Goal: Transaction & Acquisition: Purchase product/service

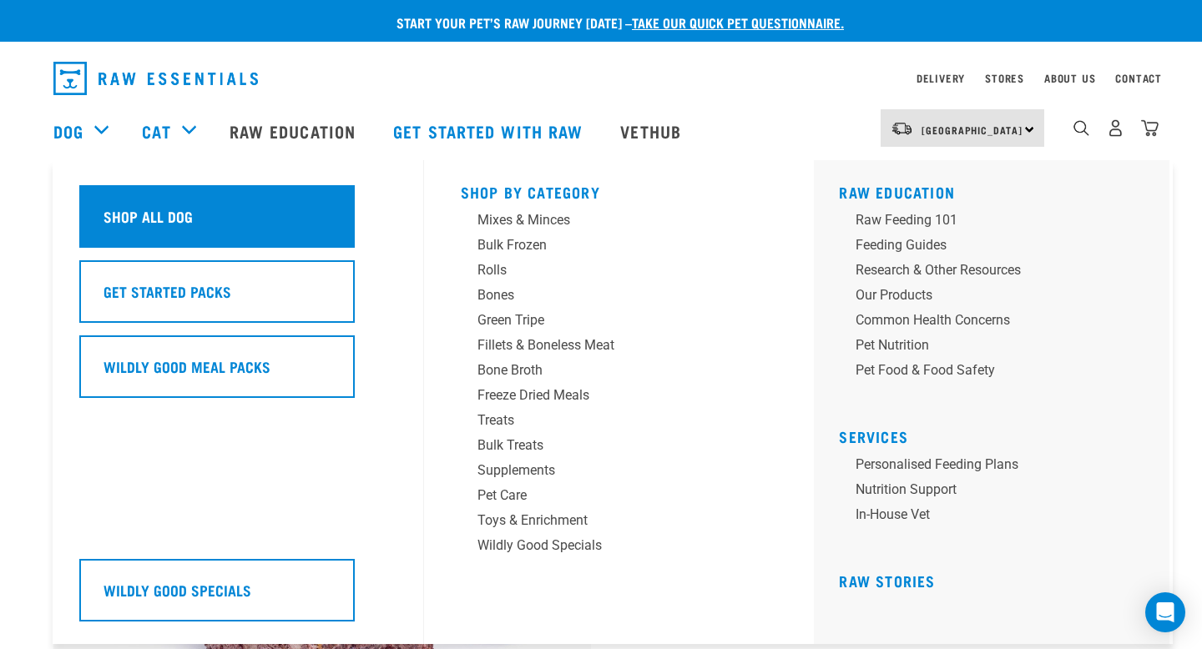
click at [156, 206] on h5 "Shop All Dog" at bounding box center [147, 216] width 89 height 22
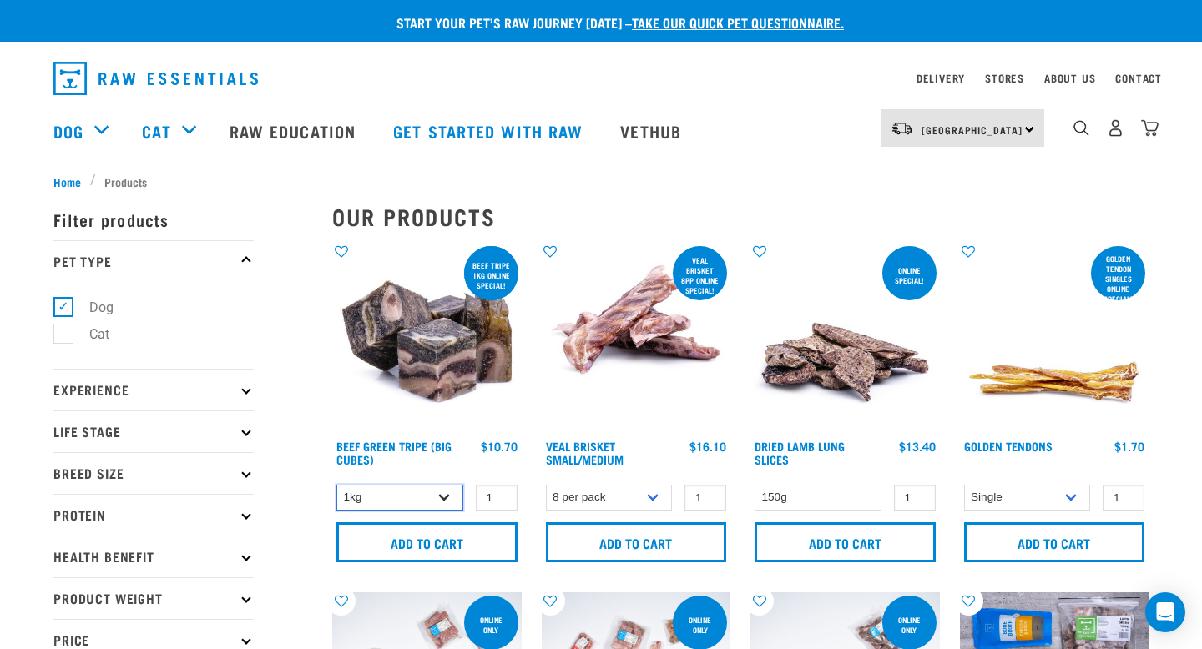
click at [426, 488] on select "1kg 3kg Bulk (10kg)" at bounding box center [399, 498] width 127 height 26
click at [336, 485] on select "1kg 3kg Bulk (10kg)" at bounding box center [399, 498] width 127 height 26
click at [423, 491] on select "1kg 3kg Bulk (10kg)" at bounding box center [399, 498] width 127 height 26
select select "345"
click at [336, 485] on select "1kg 3kg Bulk (10kg)" at bounding box center [399, 498] width 127 height 26
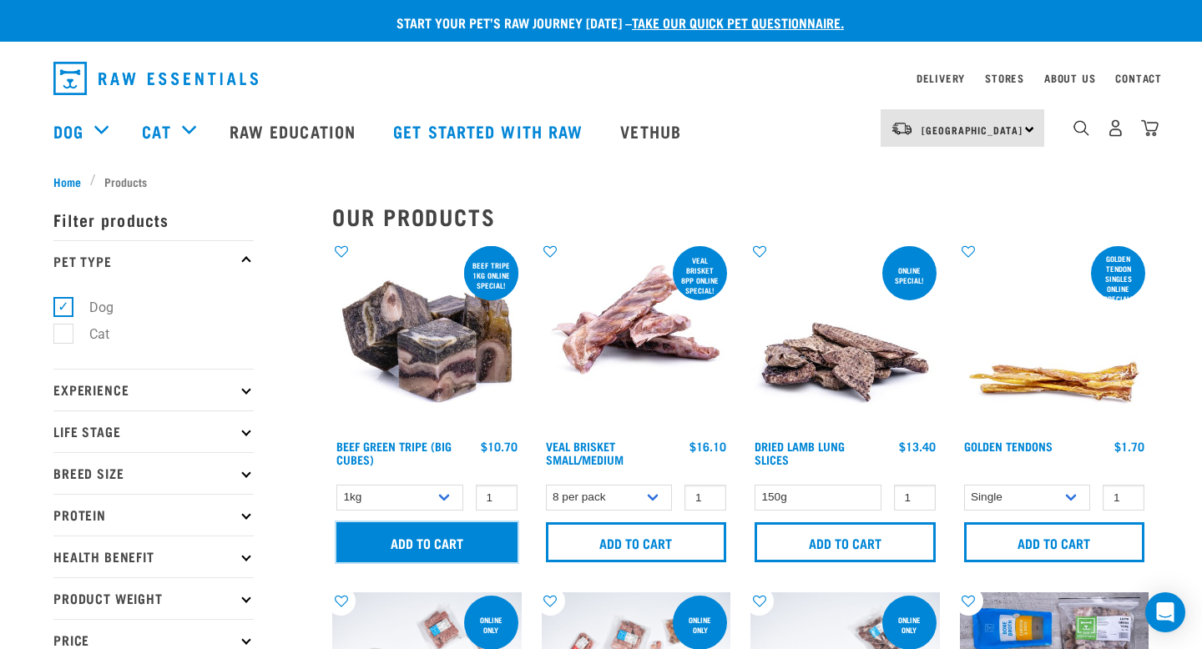
click at [442, 537] on input "Add to cart" at bounding box center [426, 542] width 181 height 40
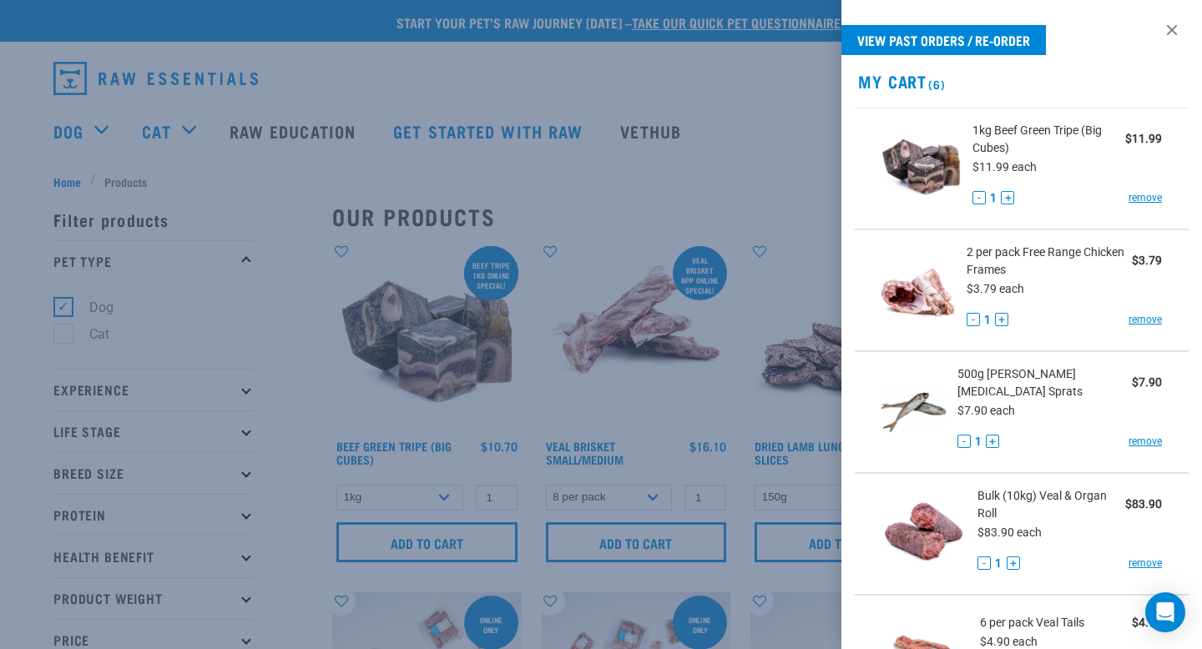
click at [680, 460] on div at bounding box center [601, 324] width 1202 height 649
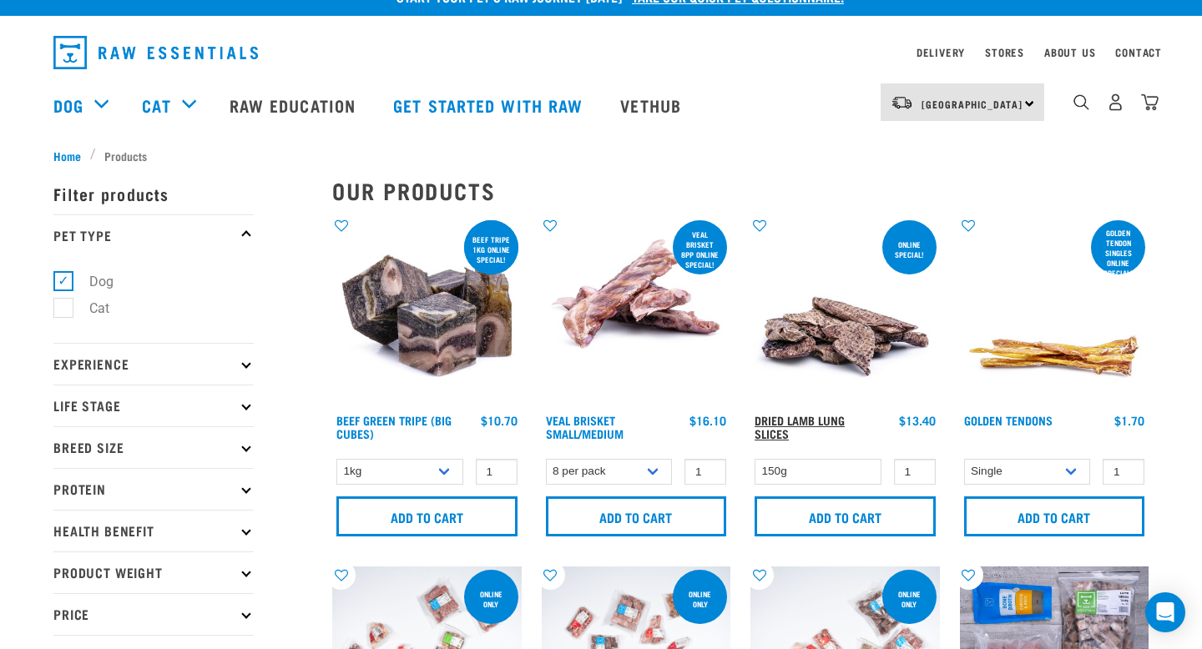
scroll to position [28, 0]
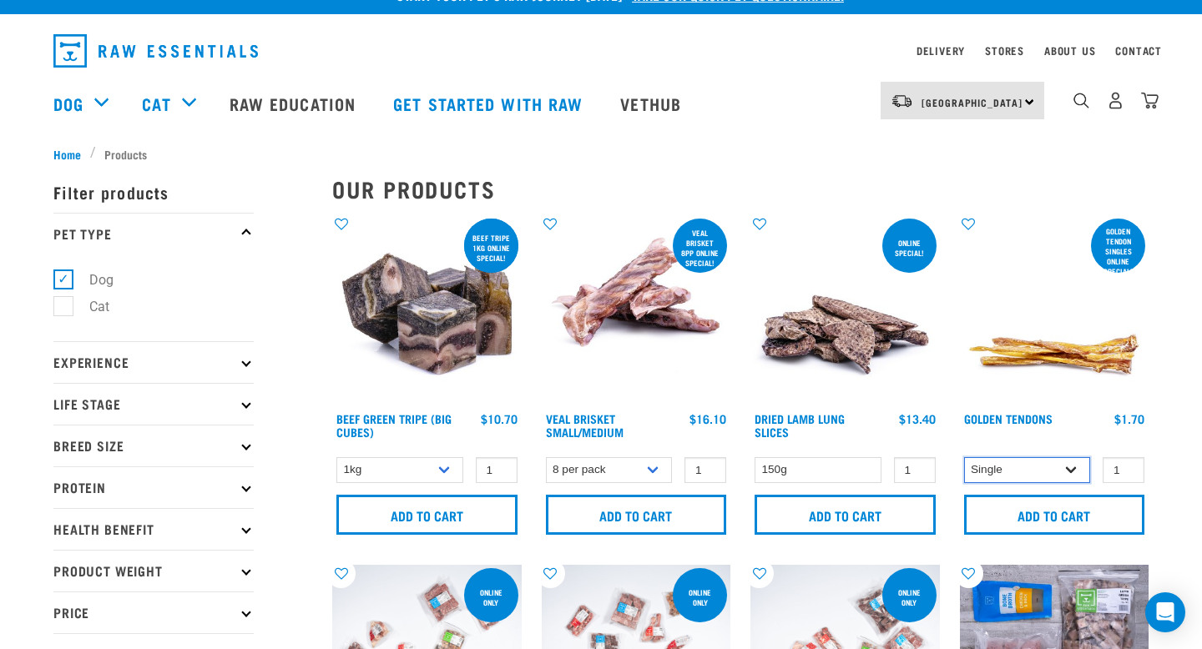
click at [1046, 467] on select "Single 10 per pack 25 per pack" at bounding box center [1027, 470] width 127 height 26
select select "248515"
click at [964, 457] on select "Single 10 per pack 25 per pack" at bounding box center [1027, 470] width 127 height 26
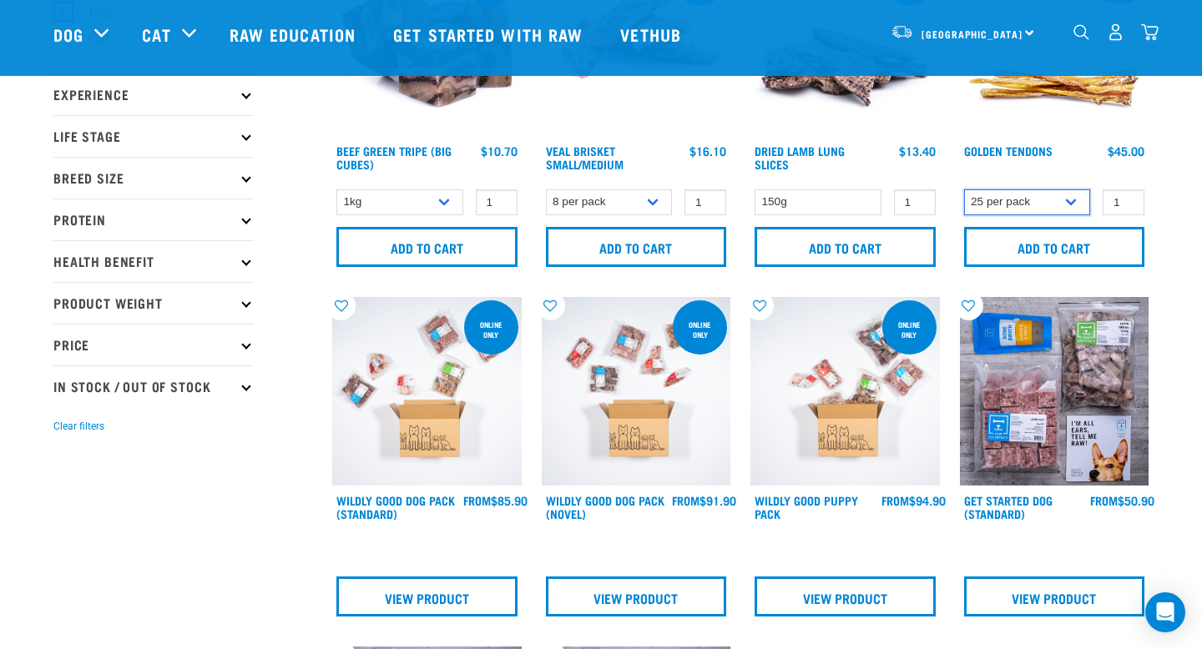
scroll to position [202, 0]
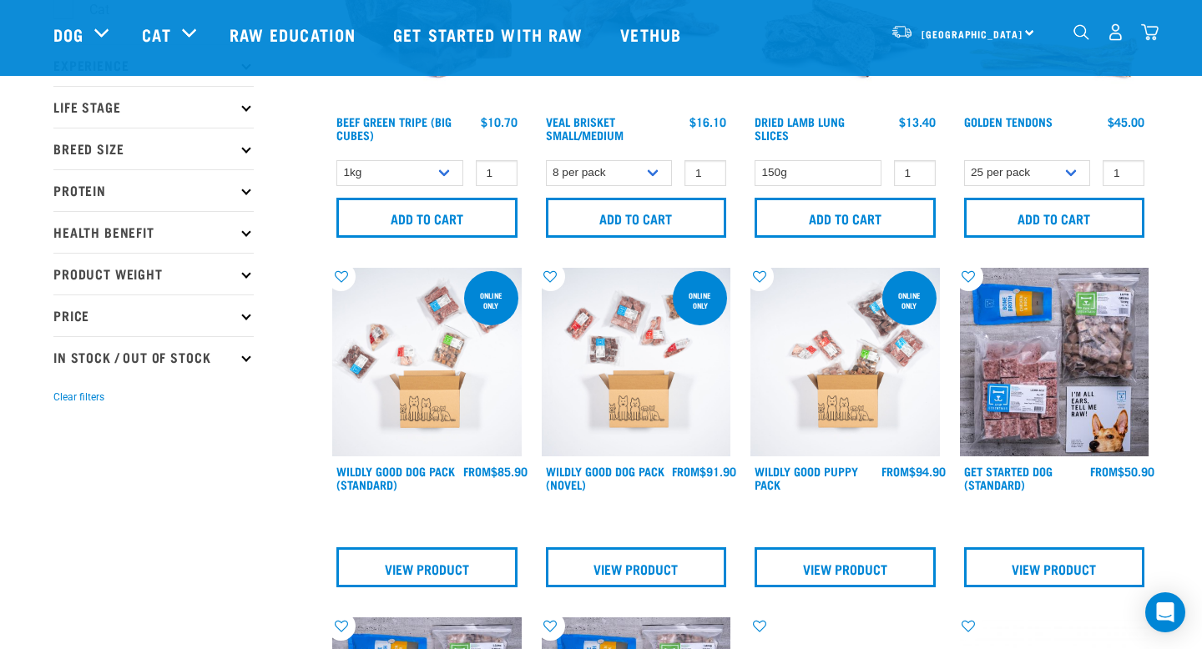
click at [224, 311] on p "Price" at bounding box center [153, 316] width 200 height 42
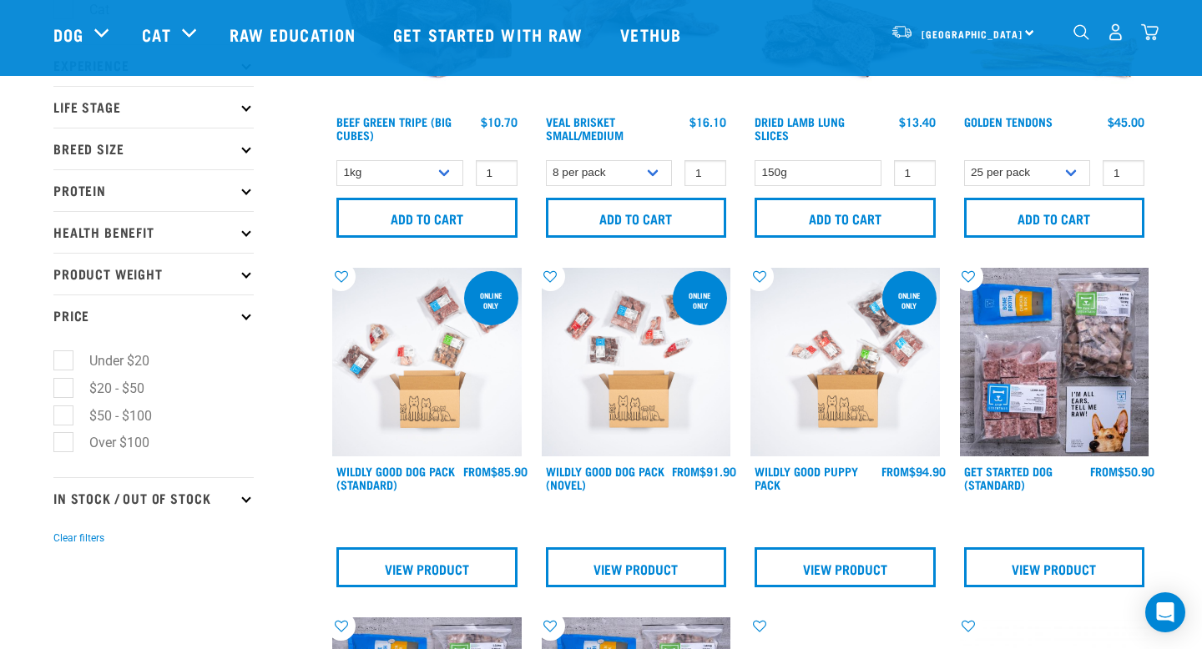
click at [246, 311] on p "Price" at bounding box center [153, 316] width 200 height 42
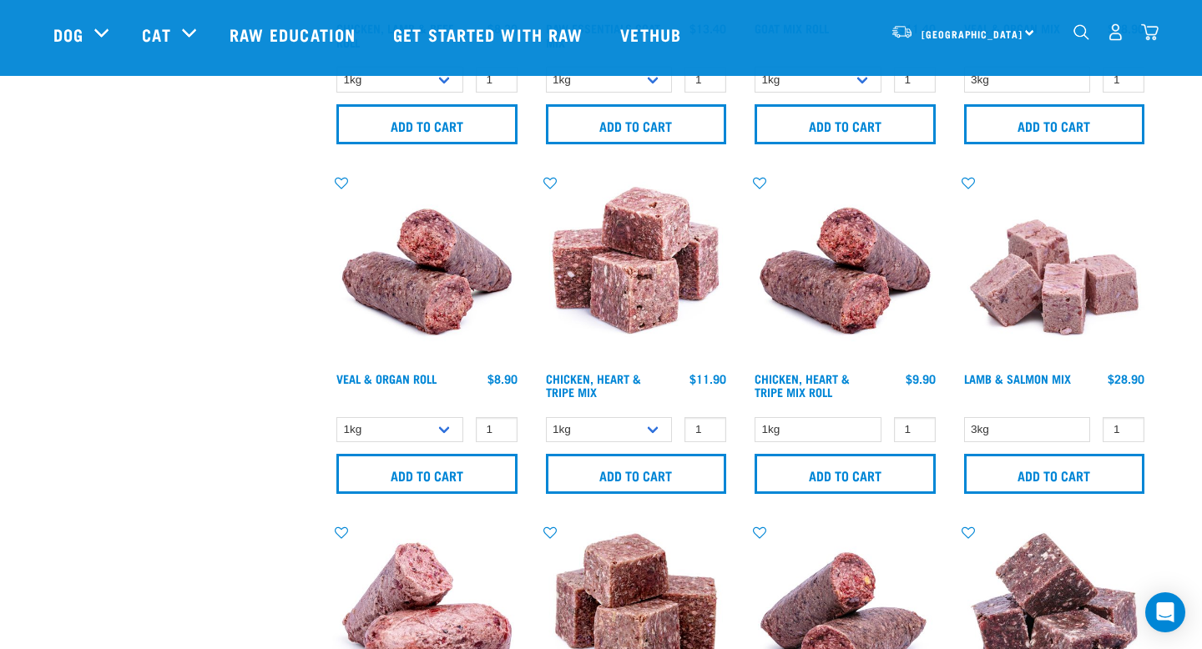
scroll to position [1706, 0]
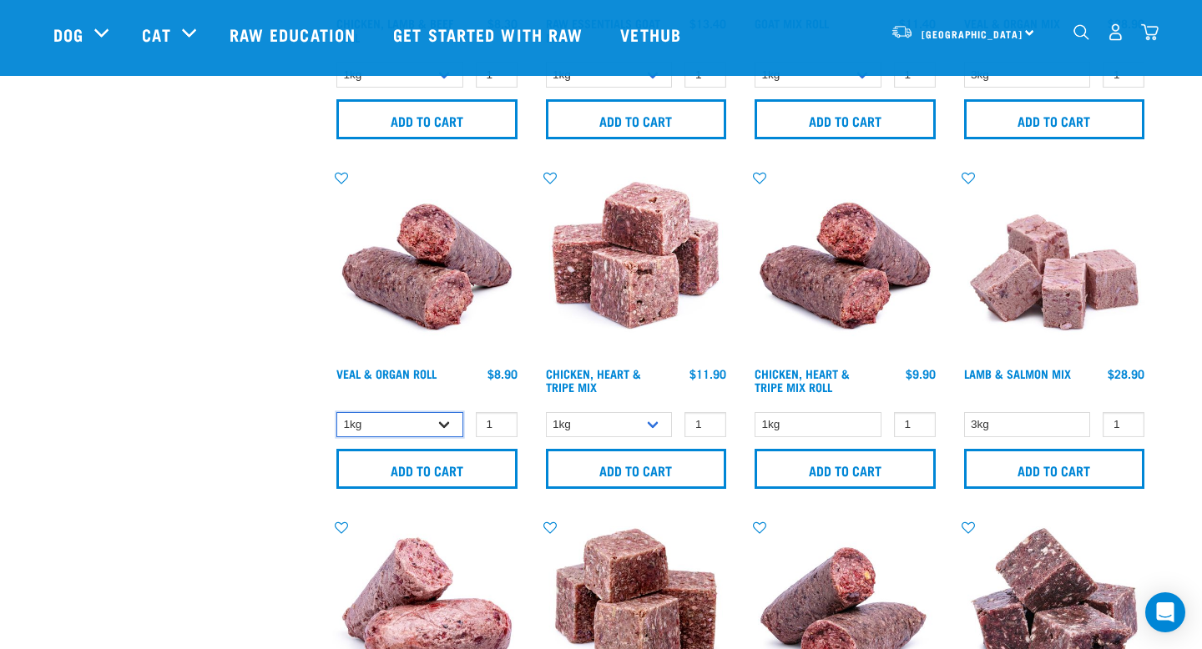
click at [420, 421] on select "1kg Bulk (10kg)" at bounding box center [399, 425] width 127 height 26
click at [336, 412] on select "1kg Bulk (10kg)" at bounding box center [399, 425] width 127 height 26
click at [1149, 35] on img "dropdown navigation" at bounding box center [1150, 32] width 18 height 18
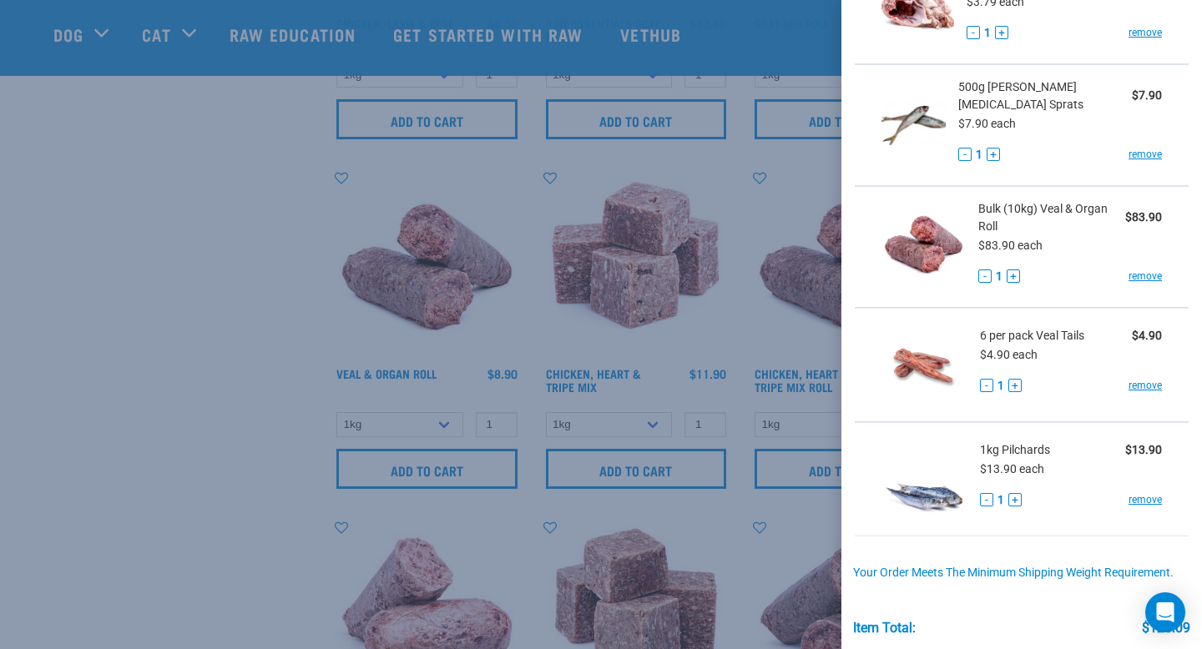
scroll to position [329, 0]
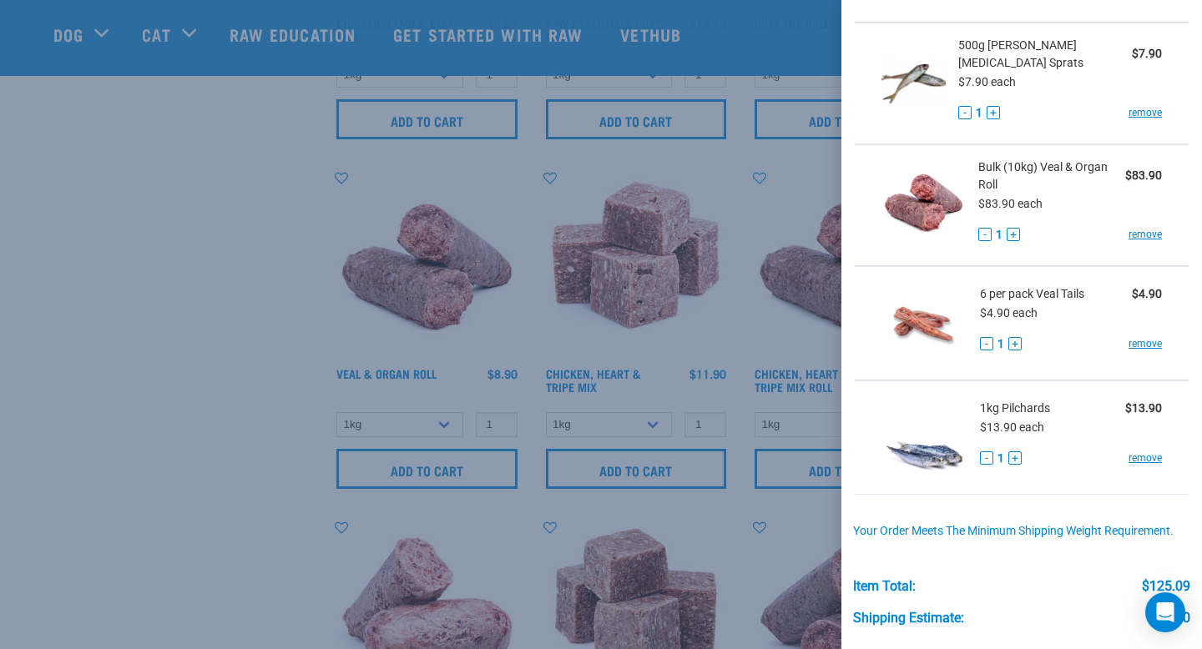
click at [631, 470] on div at bounding box center [601, 324] width 1202 height 649
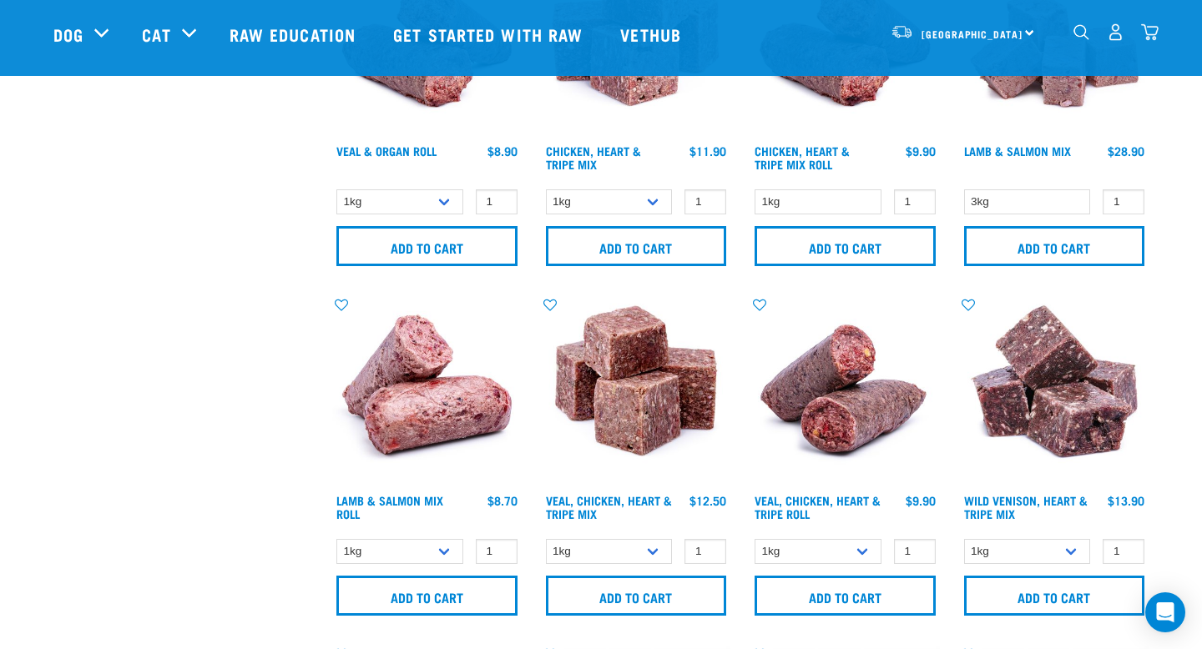
scroll to position [1933, 0]
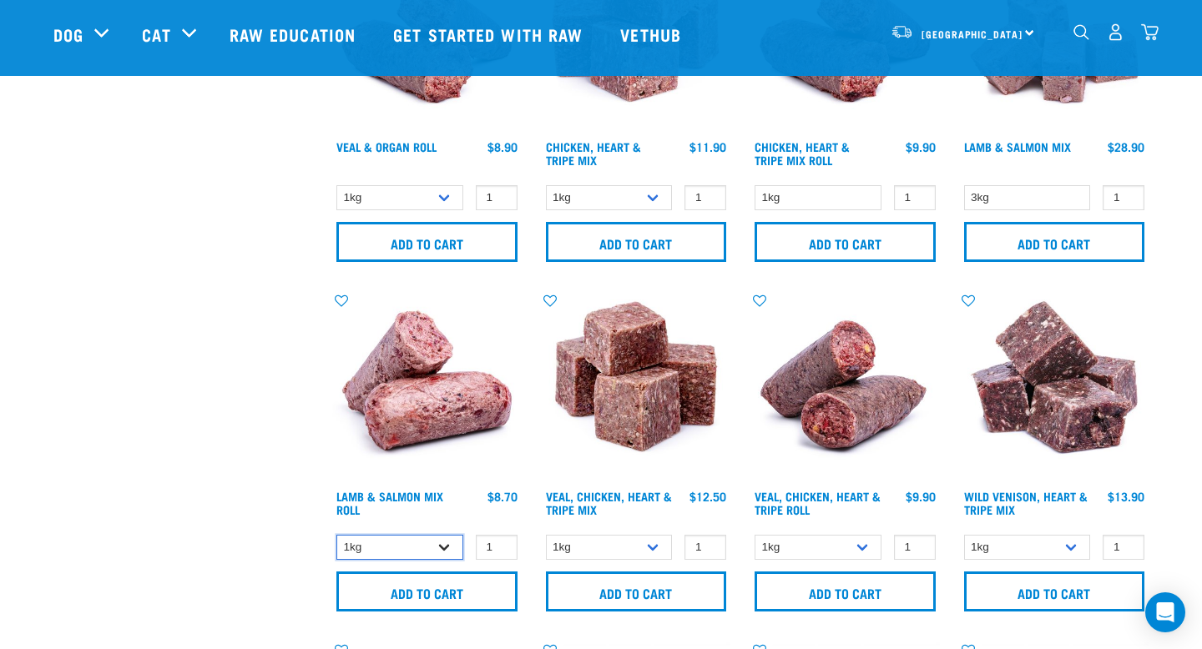
click at [446, 550] on select "1kg Bulk (10kg)" at bounding box center [399, 548] width 127 height 26
click at [844, 547] on select "1kg Bulk (10kg)" at bounding box center [817, 548] width 127 height 26
select select "176976"
click at [754, 535] on select "1kg Bulk (10kg)" at bounding box center [817, 548] width 127 height 26
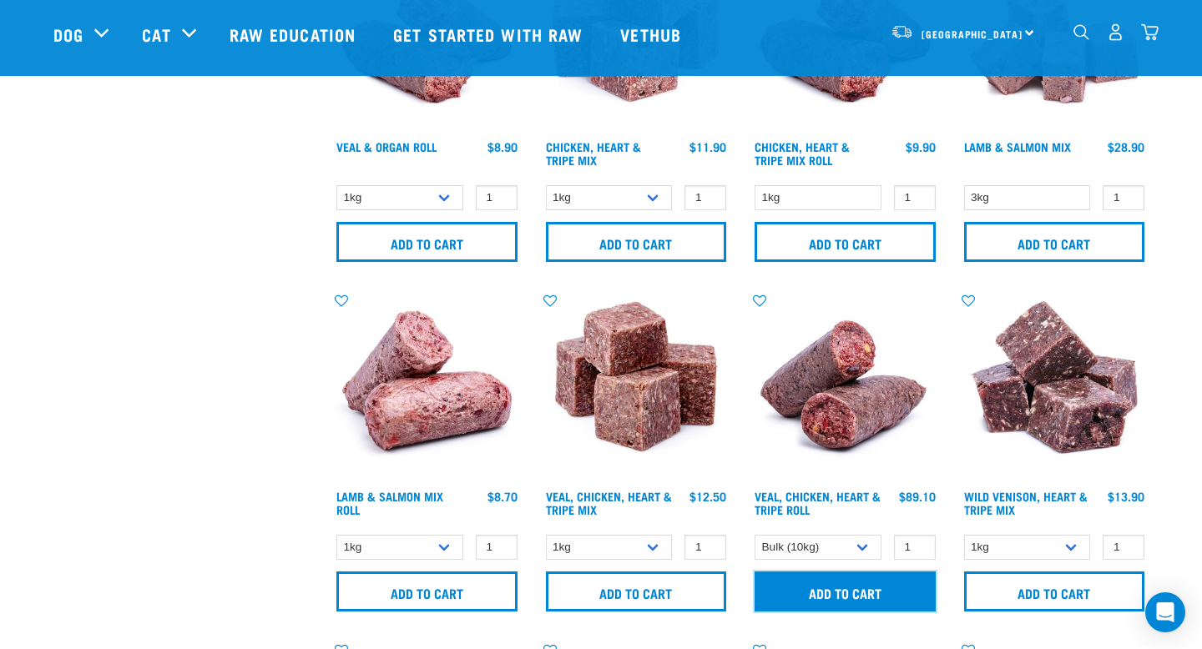
click at [839, 585] on input "Add to cart" at bounding box center [844, 592] width 181 height 40
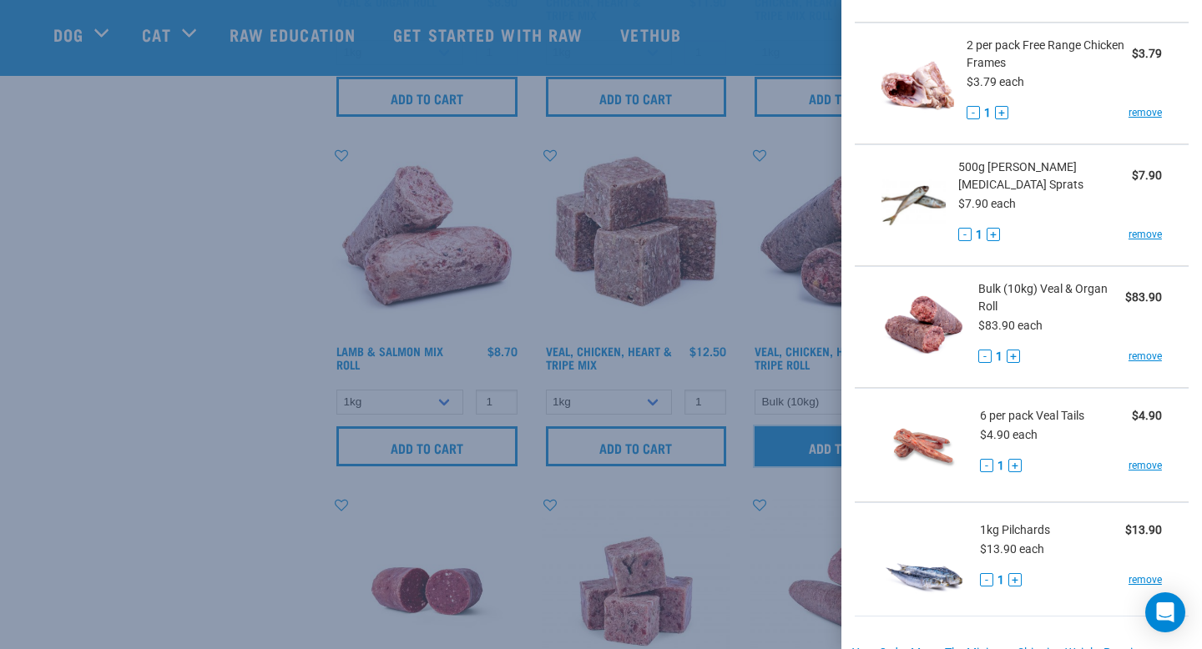
scroll to position [2081, 0]
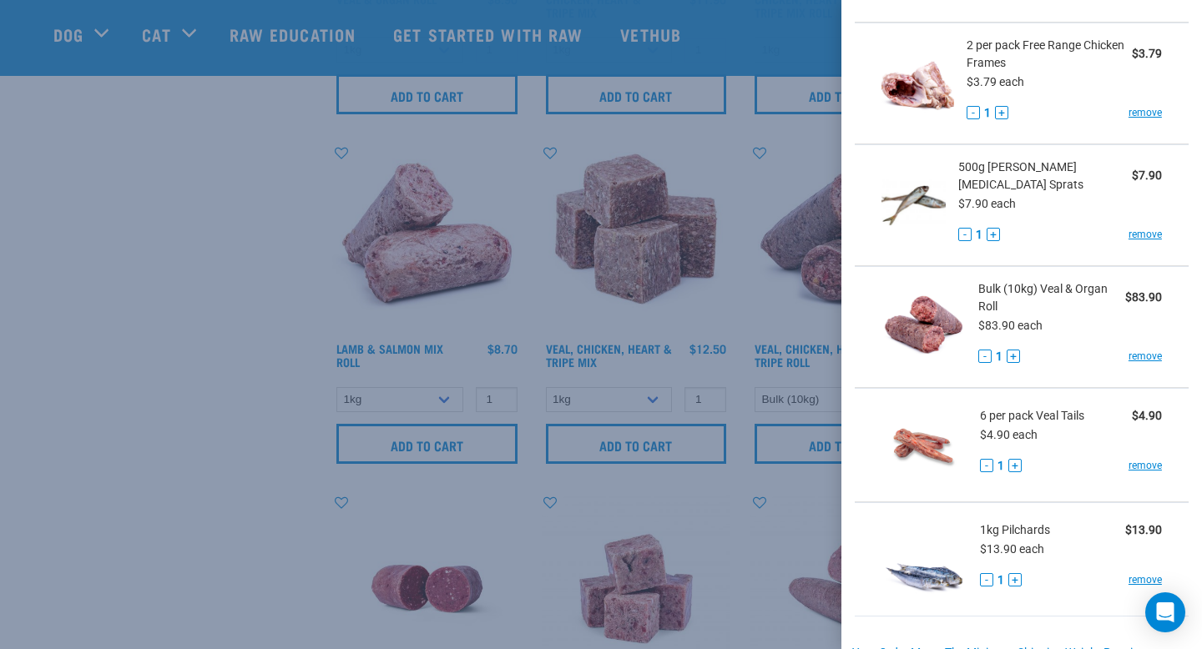
click at [743, 581] on div at bounding box center [601, 324] width 1202 height 649
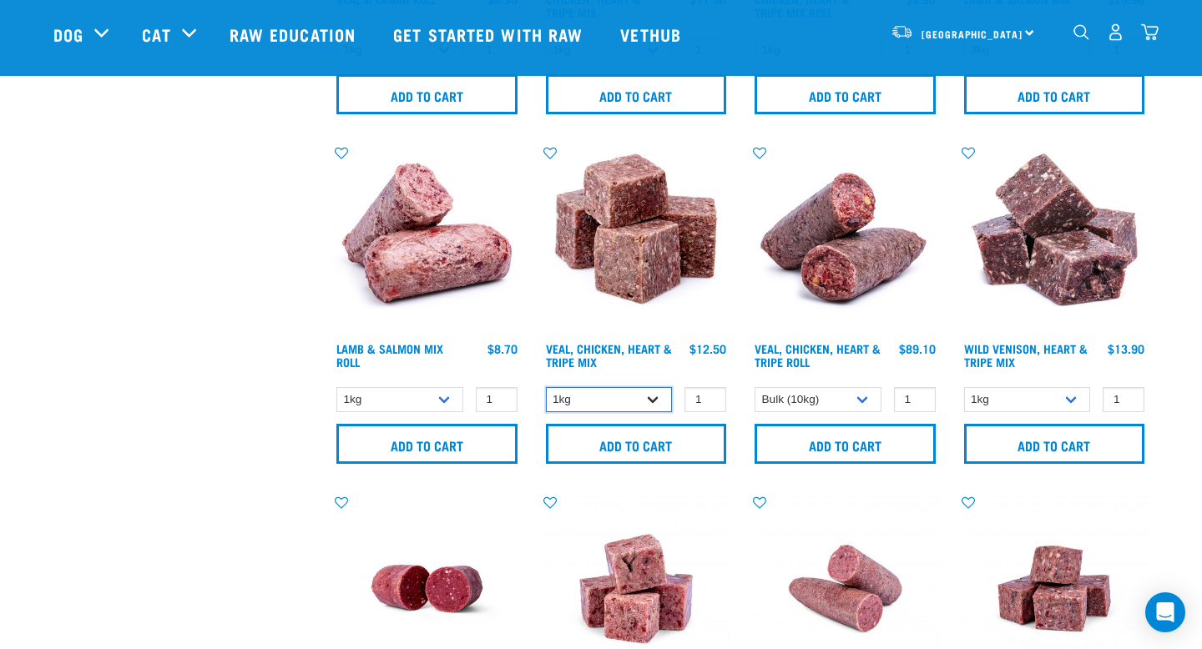
click at [657, 401] on select "1kg 3kg" at bounding box center [609, 400] width 127 height 26
select select "752"
click at [546, 387] on select "1kg 3kg" at bounding box center [609, 400] width 127 height 26
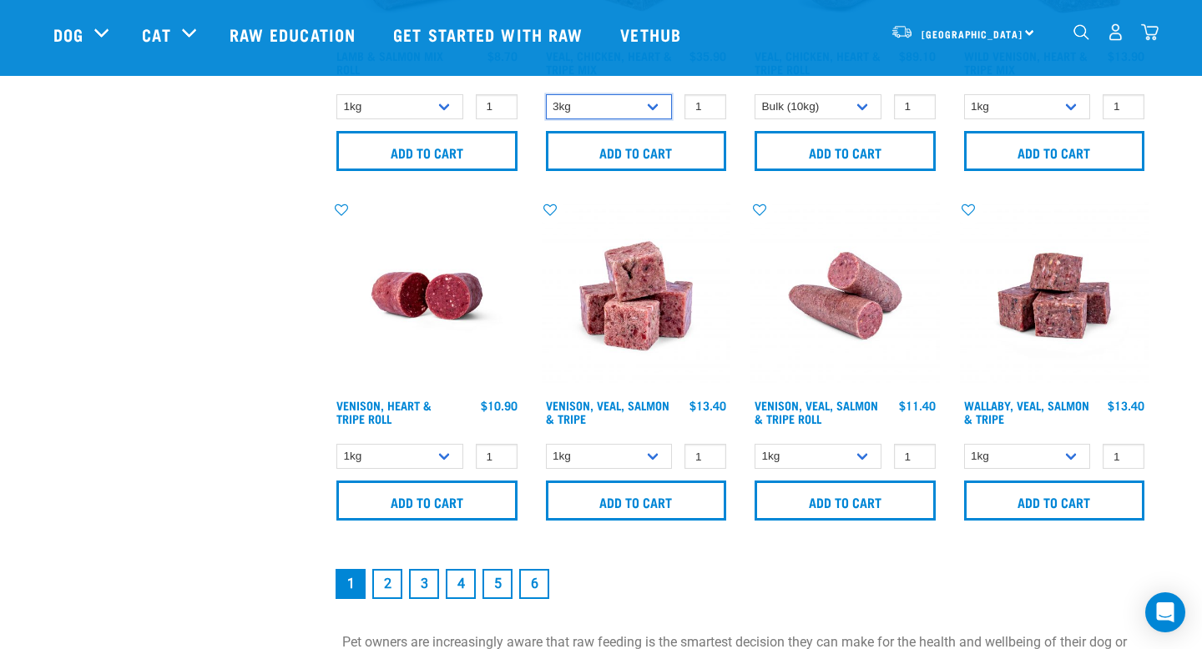
scroll to position [2400, 0]
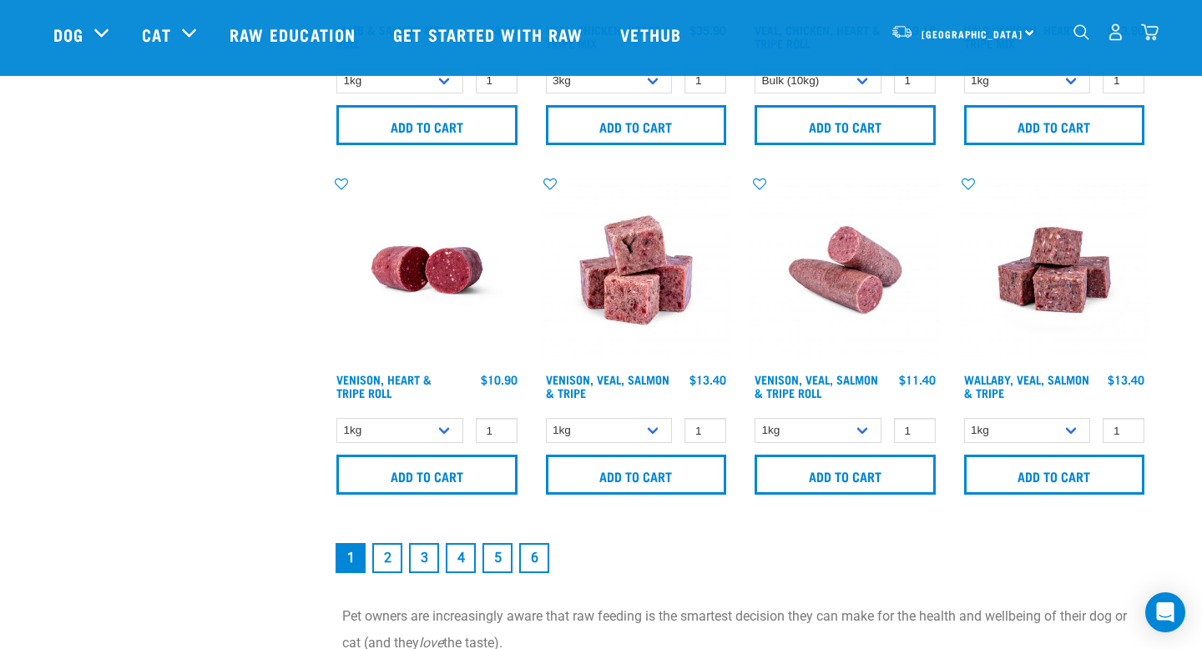
click at [388, 562] on link "2" at bounding box center [387, 558] width 30 height 30
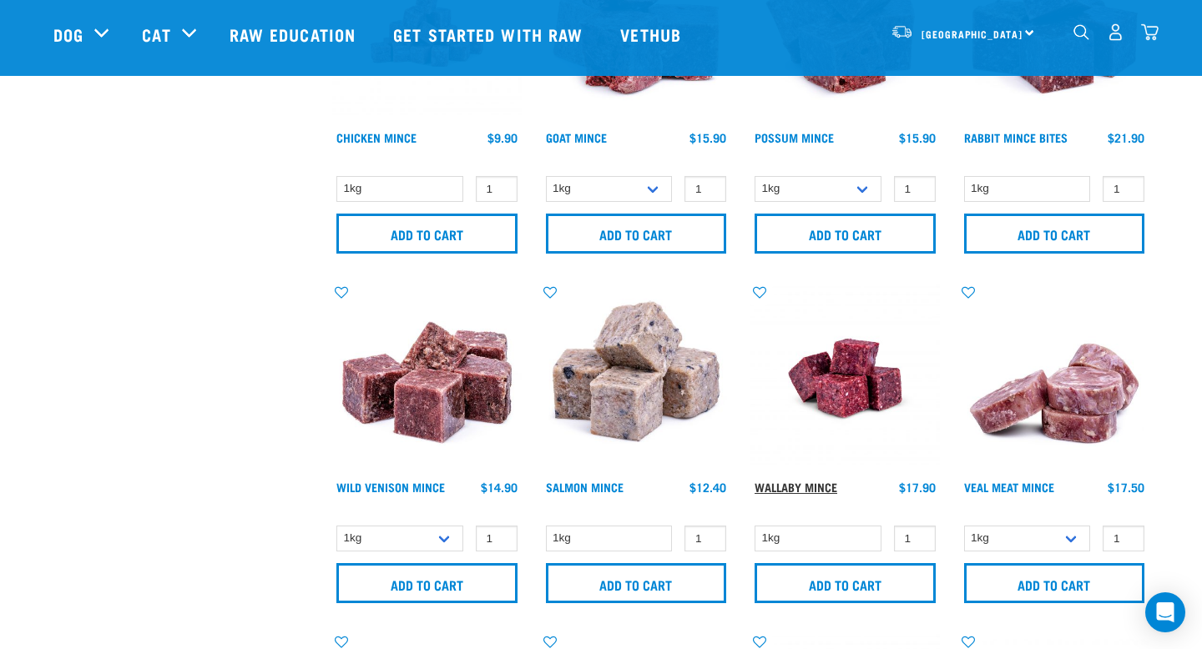
scroll to position [887, 0]
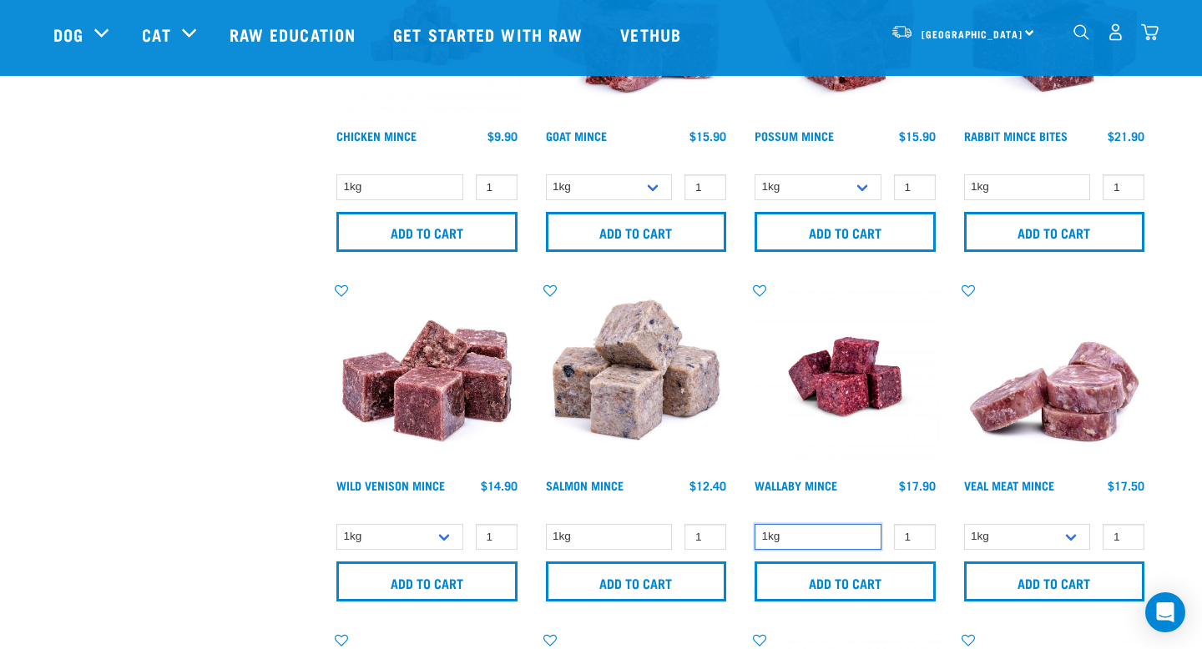
click at [787, 544] on select "1kg" at bounding box center [817, 537] width 127 height 26
click at [754, 524] on select "1kg" at bounding box center [817, 537] width 127 height 26
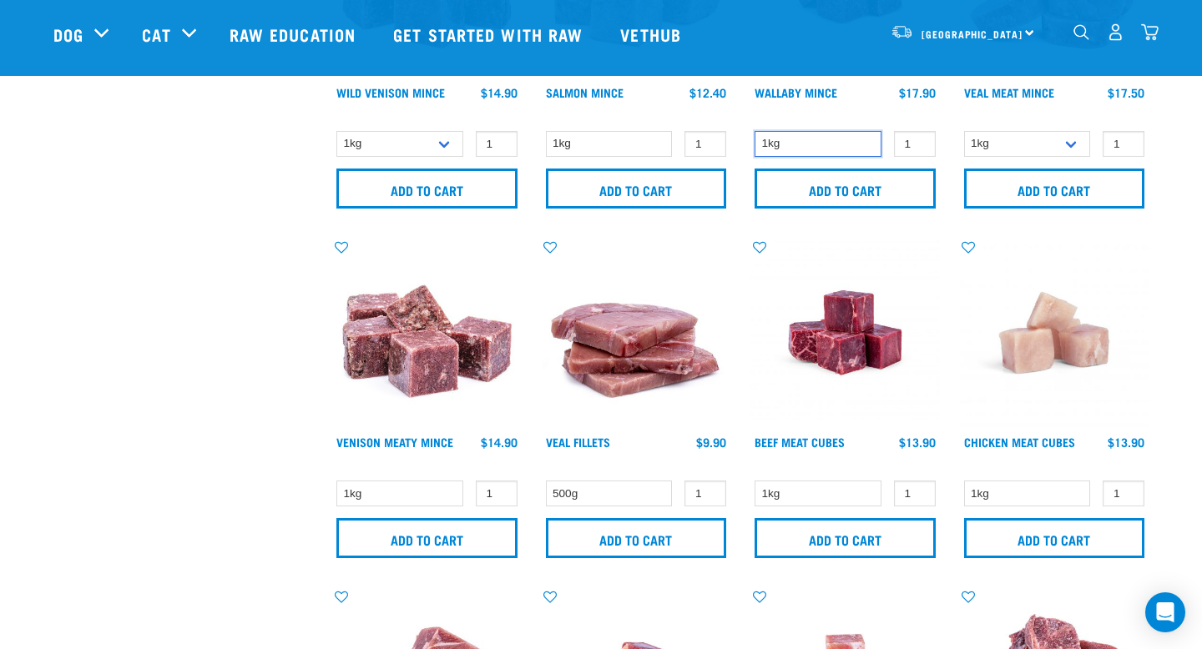
scroll to position [1282, 0]
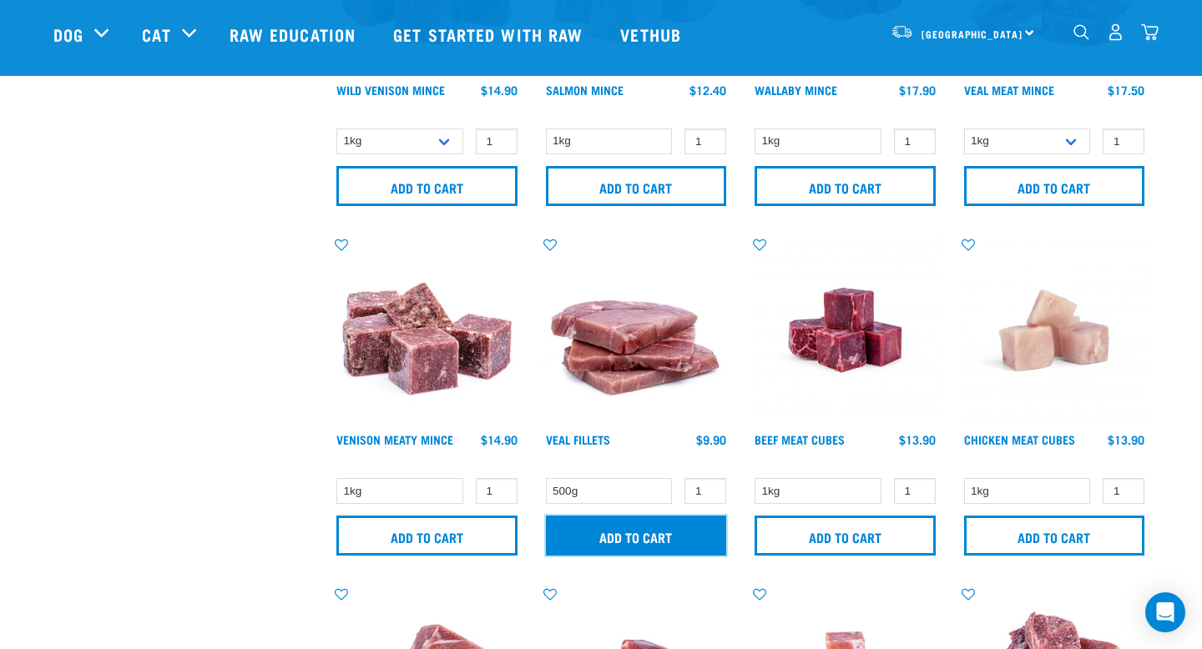
click at [697, 541] on input "Add to cart" at bounding box center [636, 536] width 181 height 40
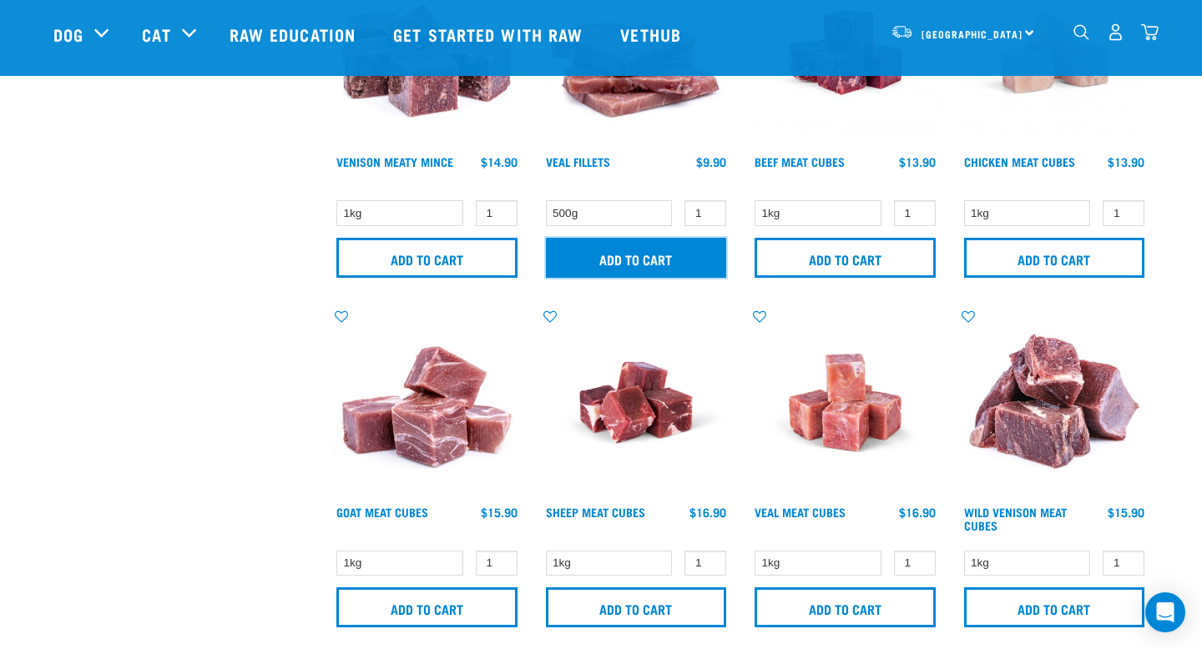
scroll to position [1652, 0]
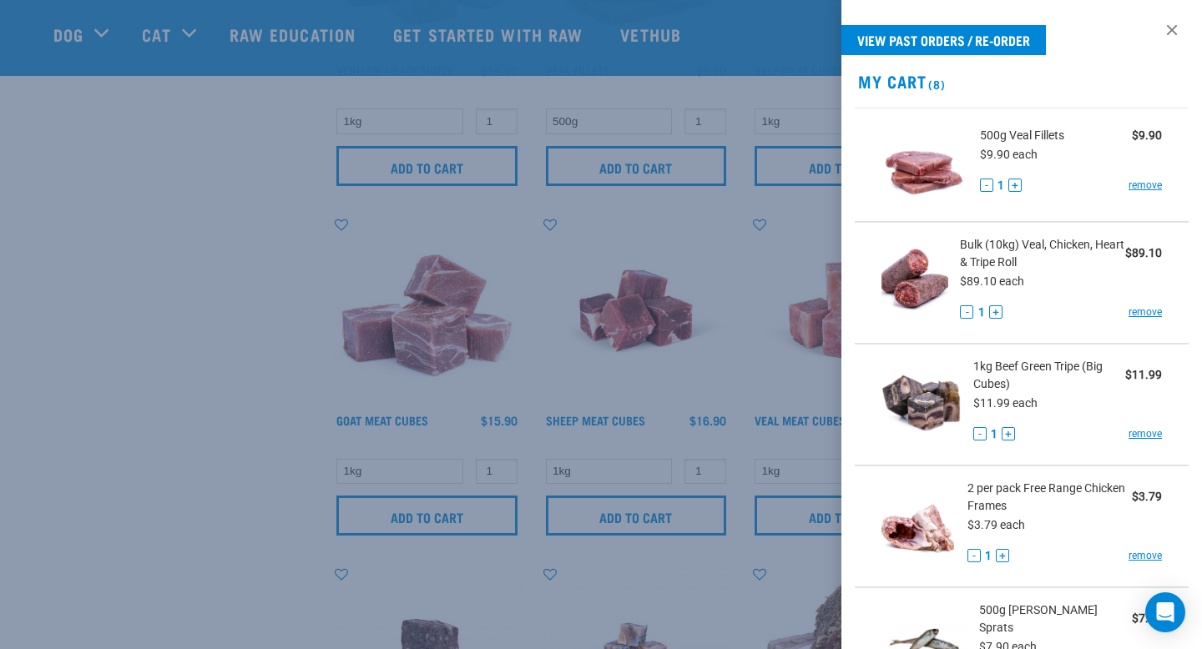
click at [697, 542] on div at bounding box center [601, 324] width 1202 height 649
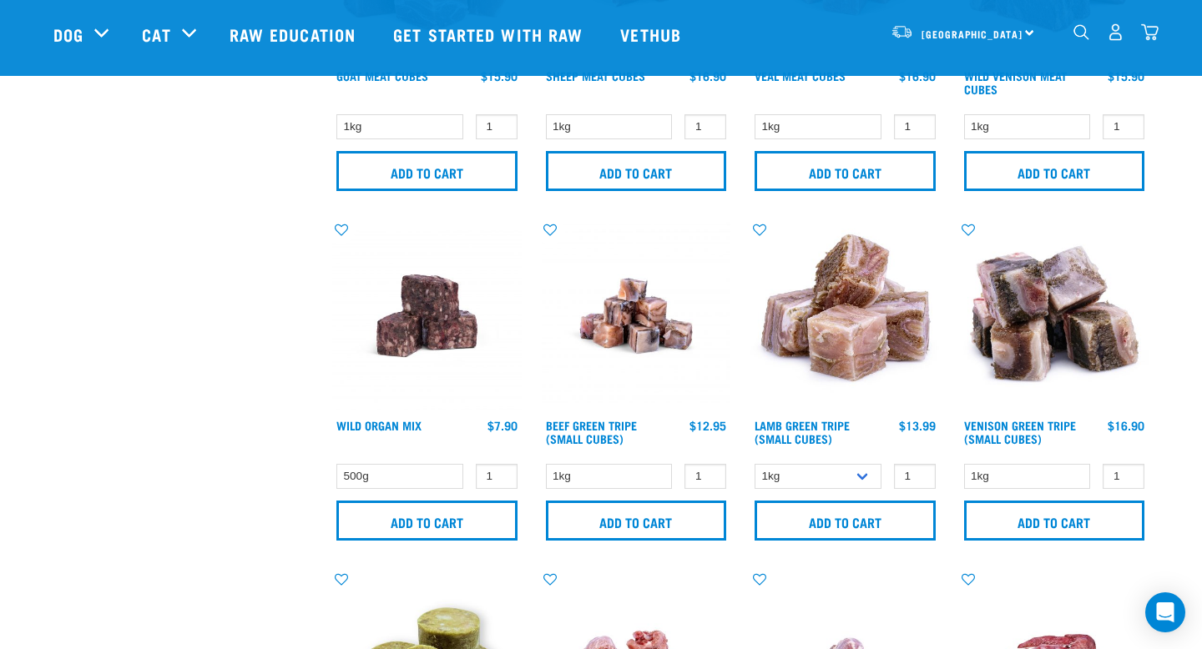
scroll to position [2047, 0]
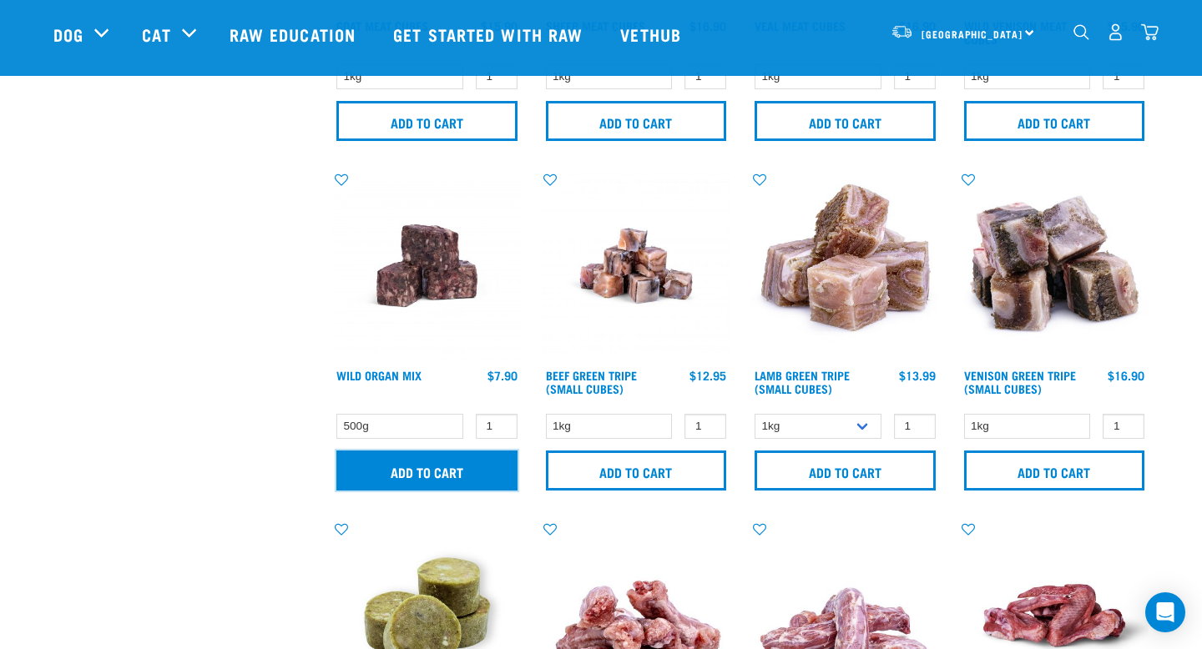
click at [429, 478] on input "Add to cart" at bounding box center [426, 471] width 181 height 40
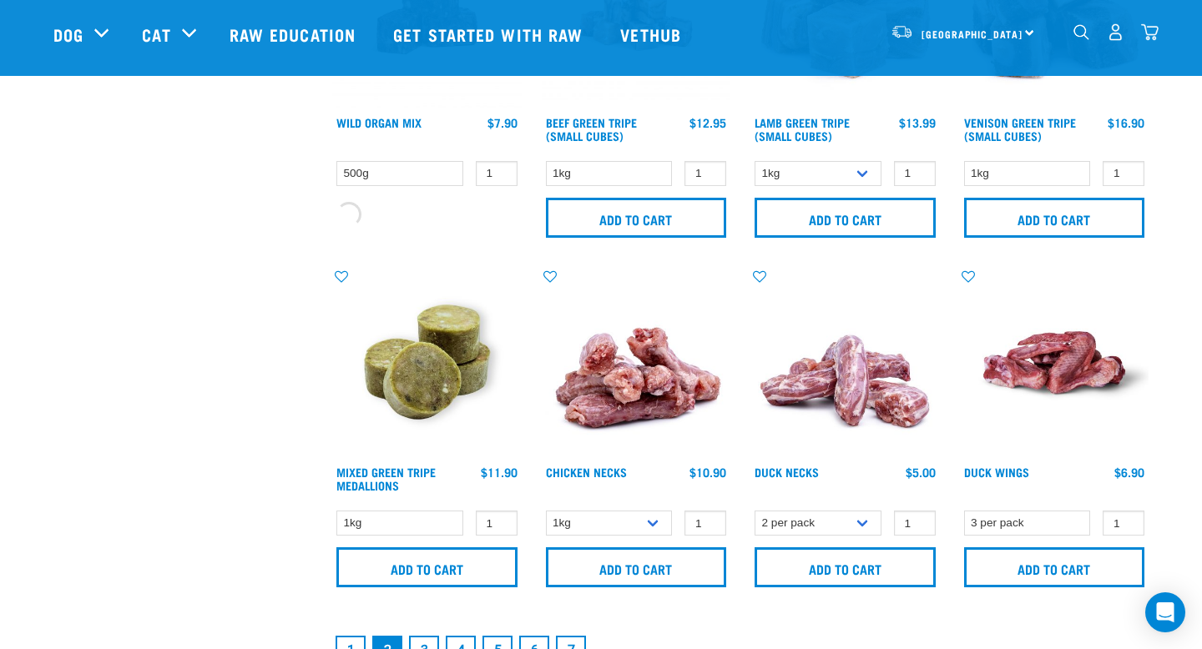
scroll to position [2356, 0]
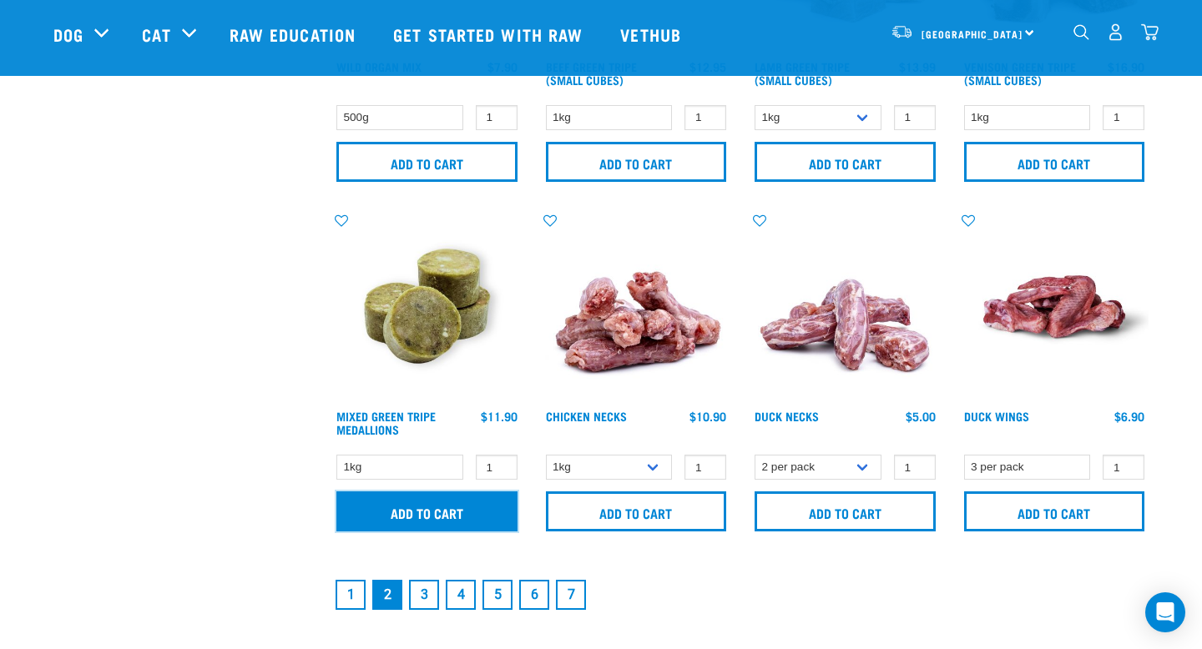
click at [441, 492] on input "Add to cart" at bounding box center [426, 511] width 181 height 40
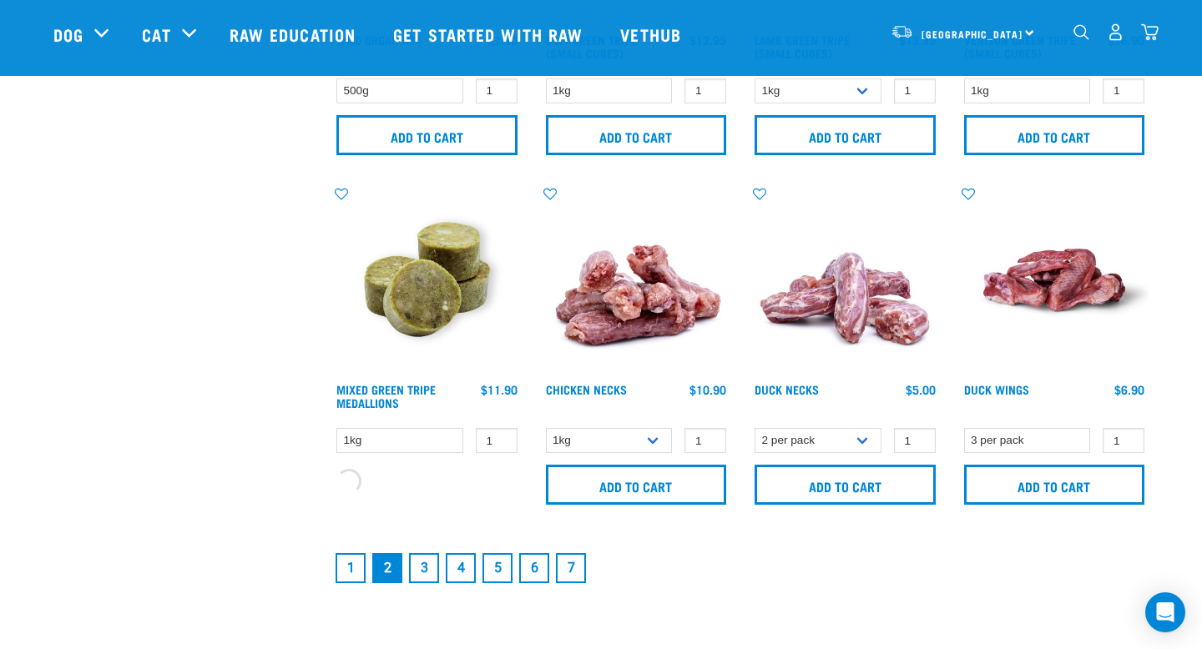
scroll to position [2383, 0]
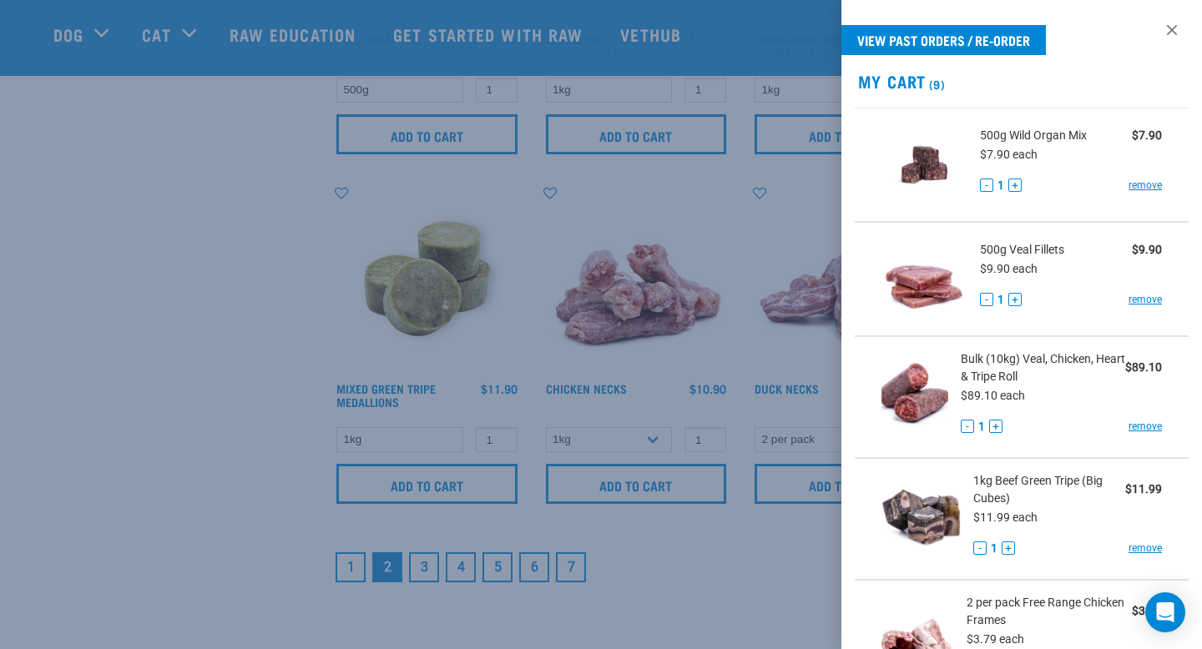
click at [640, 513] on div at bounding box center [601, 324] width 1202 height 649
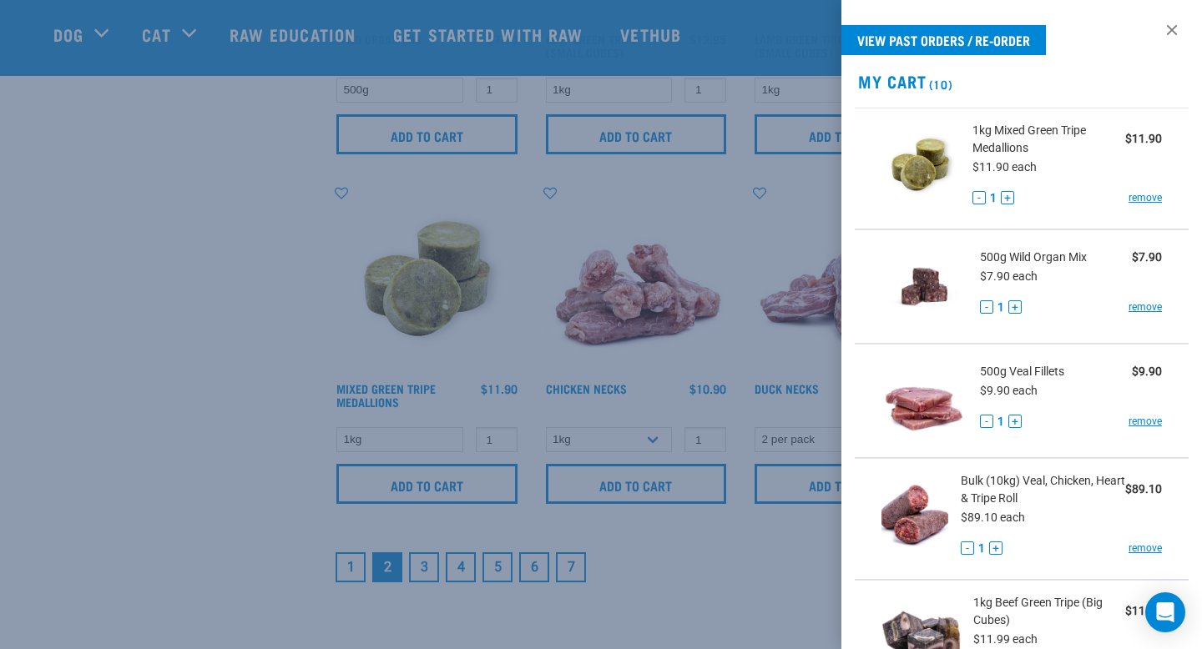
click at [608, 545] on div at bounding box center [601, 324] width 1202 height 649
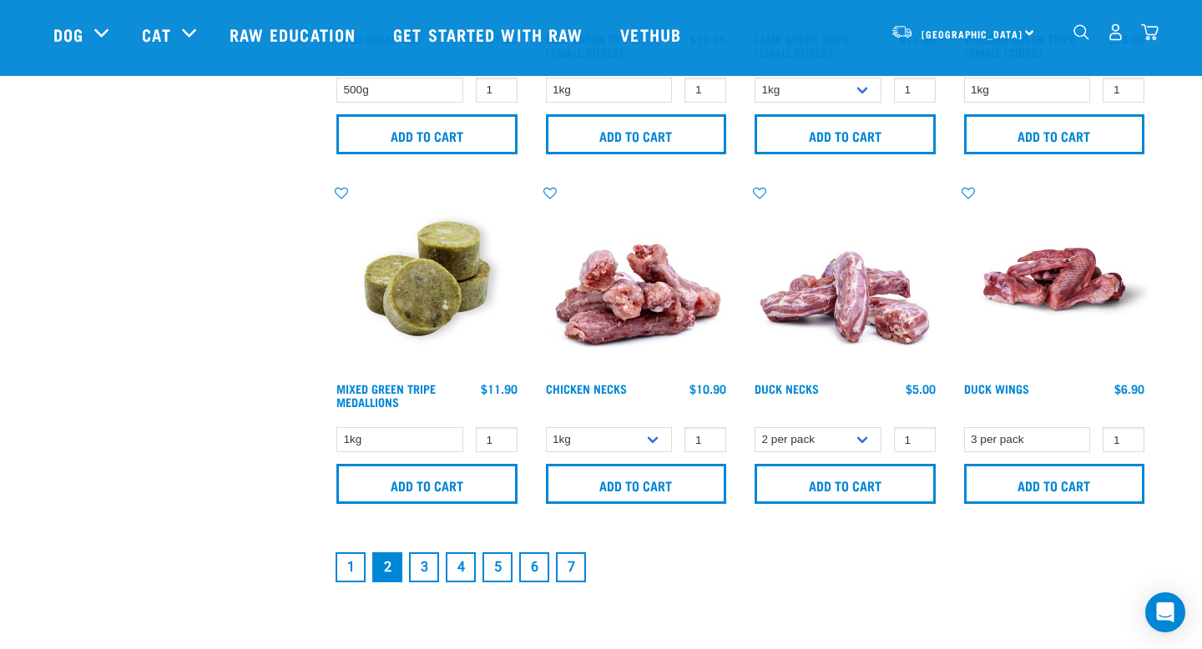
click at [422, 567] on link "3" at bounding box center [424, 567] width 30 height 30
